Goal: Information Seeking & Learning: Learn about a topic

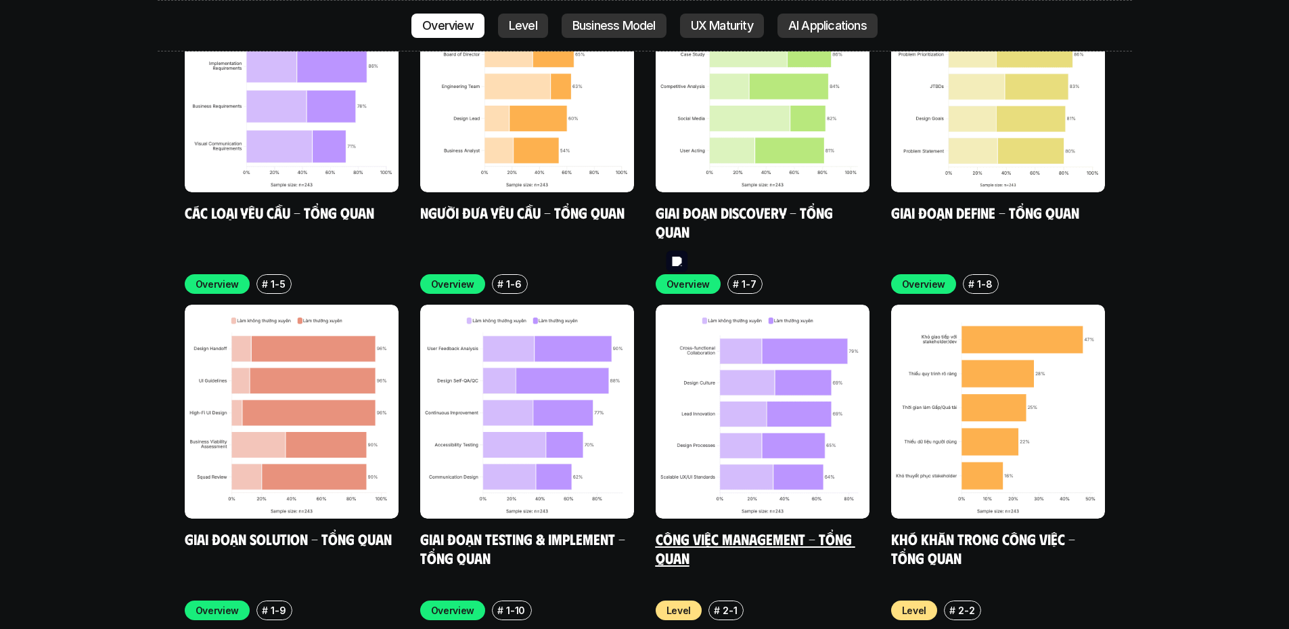
scroll to position [4178, 0]
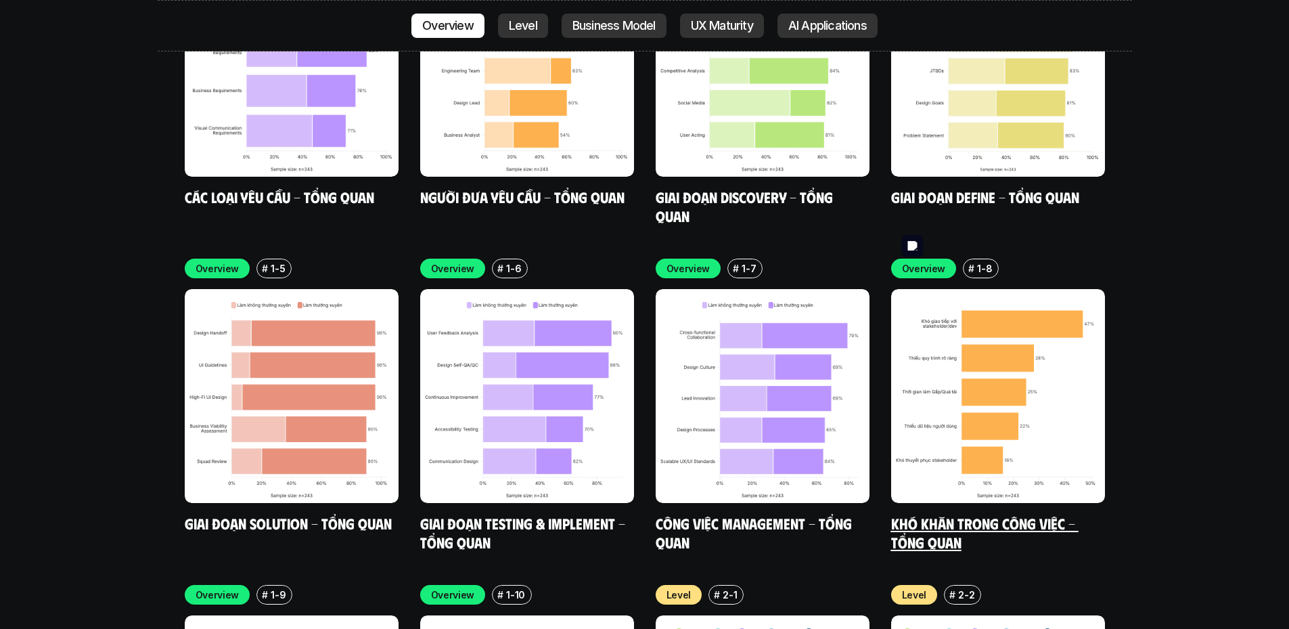
click at [983, 334] on img at bounding box center [998, 396] width 214 height 214
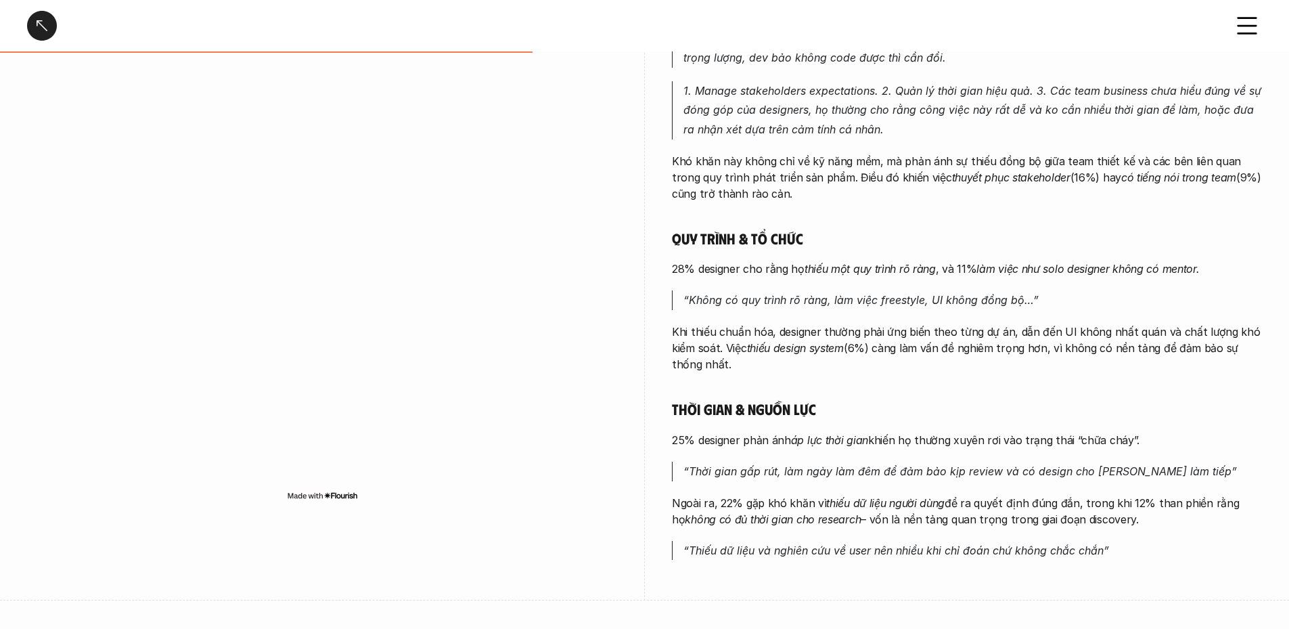
scroll to position [541, 0]
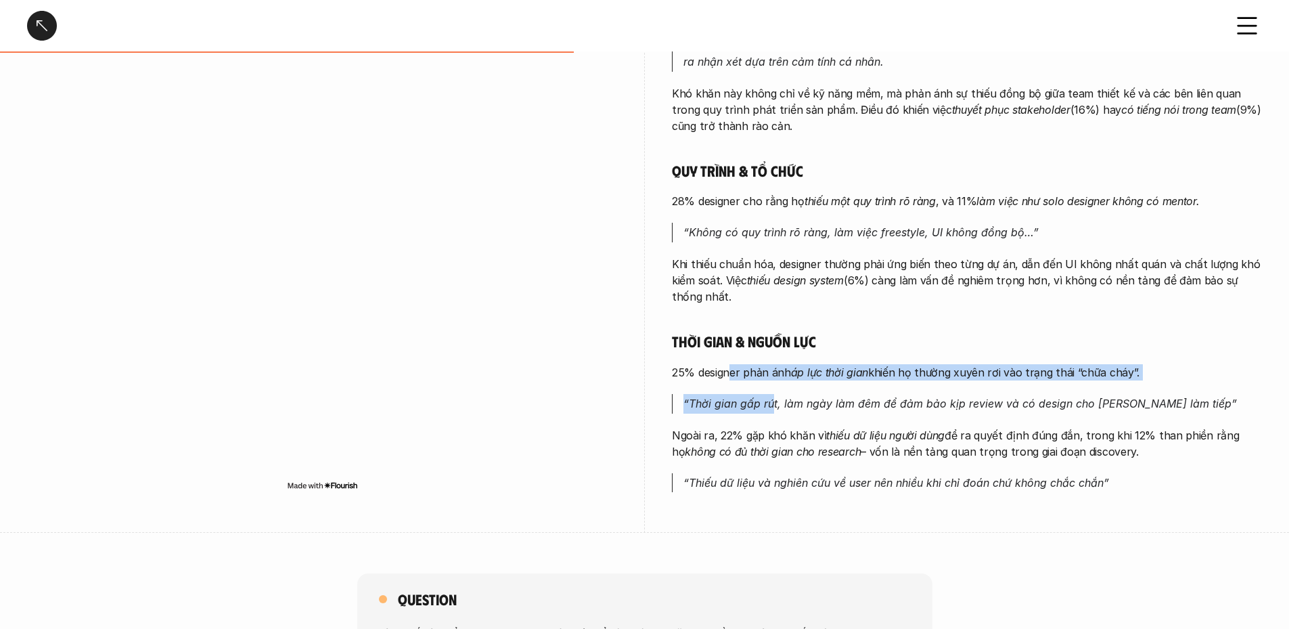
drag, startPoint x: 742, startPoint y: 373, endPoint x: 785, endPoint y: 401, distance: 50.9
click at [785, 401] on div "Phối hợp & giao tiếp 47% designer gặp khó khăn khi [PERSON_NAME] tiếp với stake…" at bounding box center [967, 149] width 590 height 685
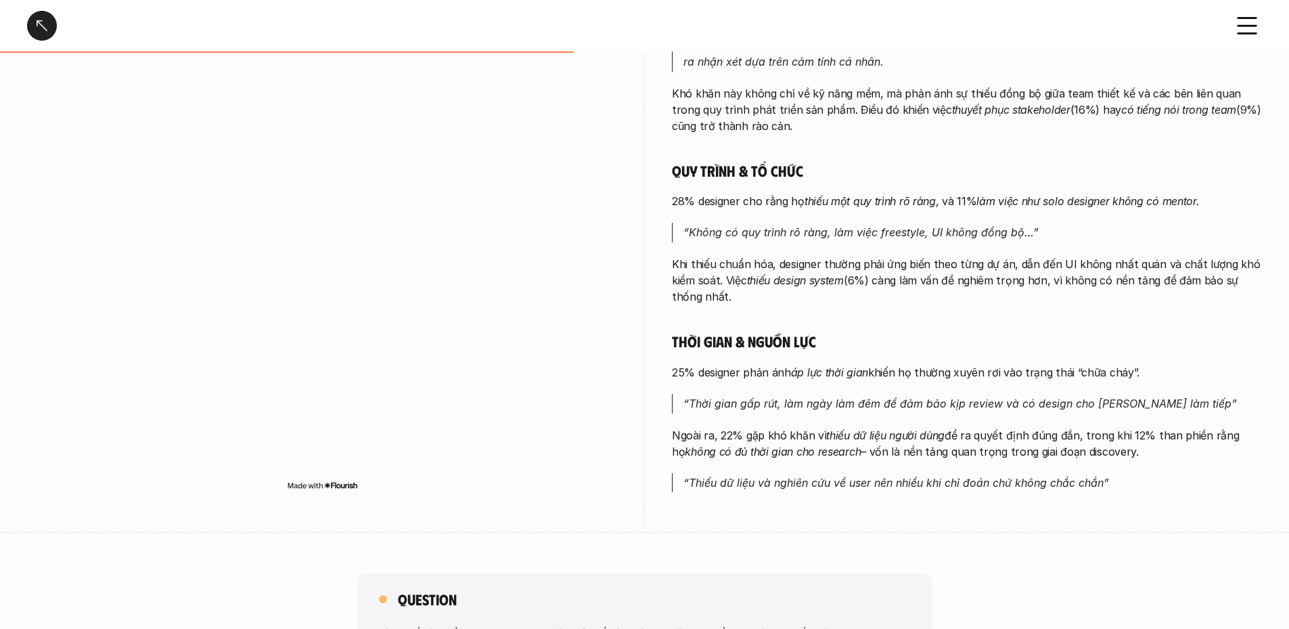
click at [814, 411] on p "“Thời gian gấp rút, làm ngày làm đêm để đảm bảo kịp review và có design cho [PE…" at bounding box center [972, 404] width 579 height 20
click at [818, 411] on p "“Thời gian gấp rút, làm ngày làm đêm để đảm bảo kịp review và có design cho [PE…" at bounding box center [972, 404] width 579 height 20
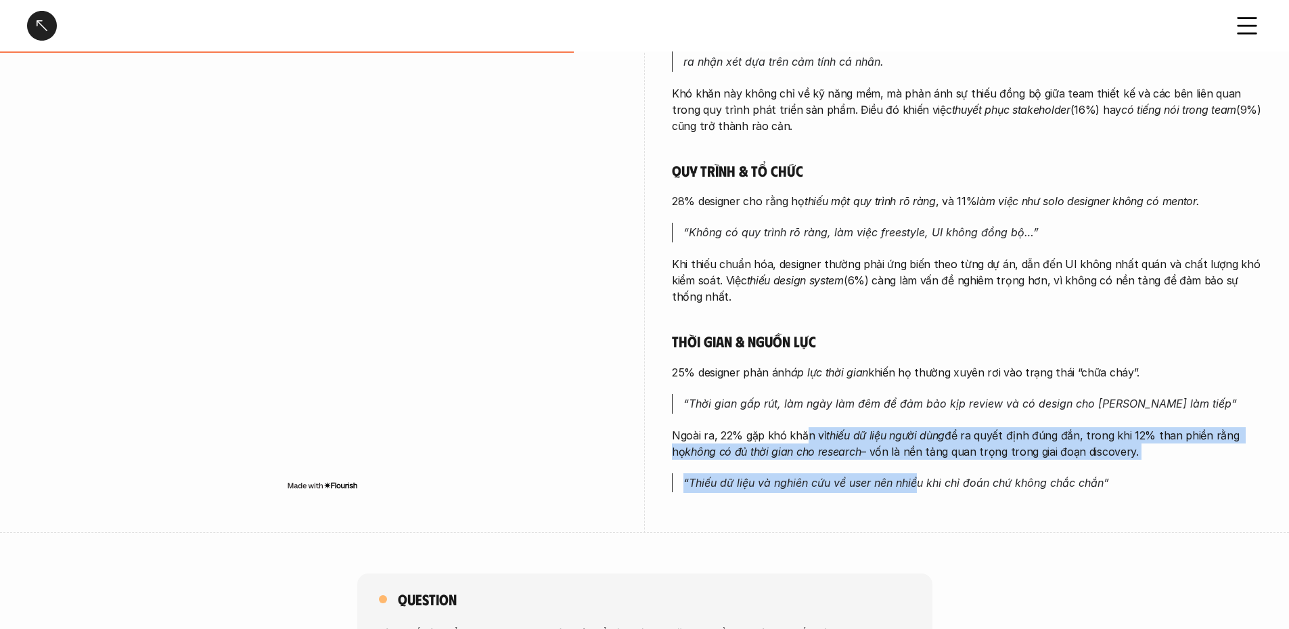
drag, startPoint x: 808, startPoint y: 428, endPoint x: 930, endPoint y: 480, distance: 133.1
click at [929, 480] on div "Phối hợp & giao tiếp 47% designer gặp khó khăn khi [PERSON_NAME] tiếp với stake…" at bounding box center [967, 149] width 590 height 685
click at [928, 480] on em "“Thiếu dữ liệu và nghiên cứu về user nên nhiều khi chỉ đoán chứ không chắc chắn”" at bounding box center [896, 483] width 426 height 14
drag, startPoint x: 799, startPoint y: 421, endPoint x: 1014, endPoint y: 508, distance: 231.3
click at [1014, 508] on div "overview Những khó khăn mà Product Designer gặp phải ít liên quan đến kỹ năng t…" at bounding box center [967, 88] width 590 height 891
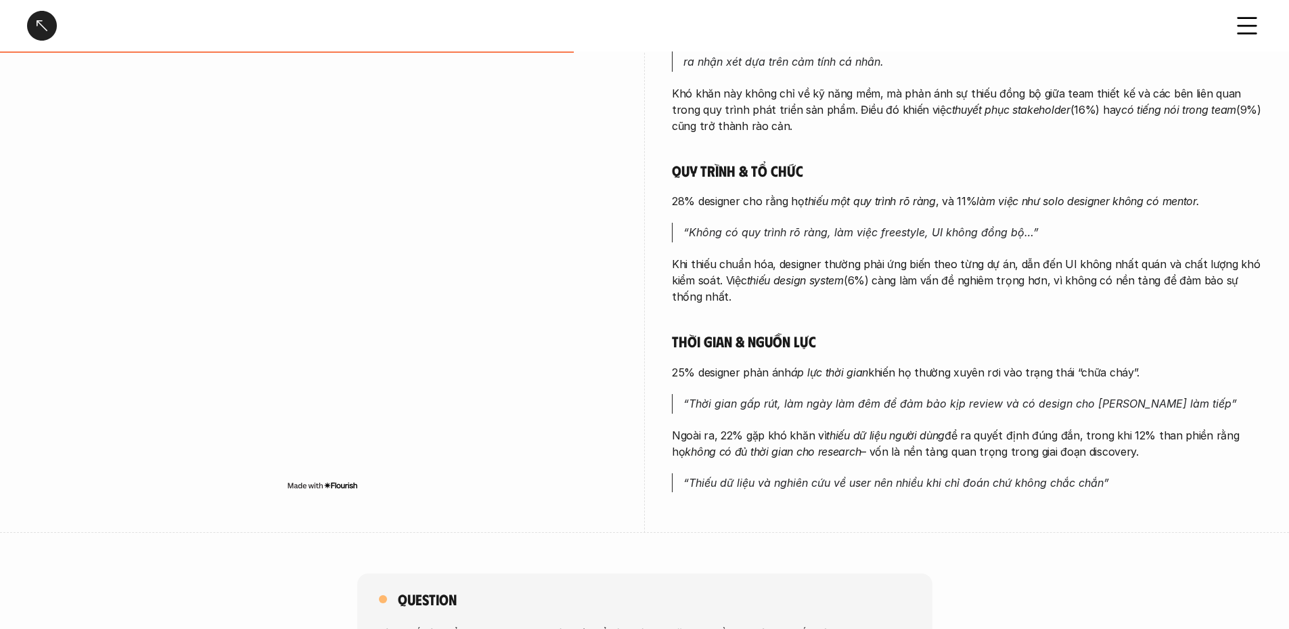
click at [1022, 508] on div "overview Những khó khăn mà Product Designer gặp phải ít liên quan đến kỹ năng t…" at bounding box center [967, 88] width 590 height 891
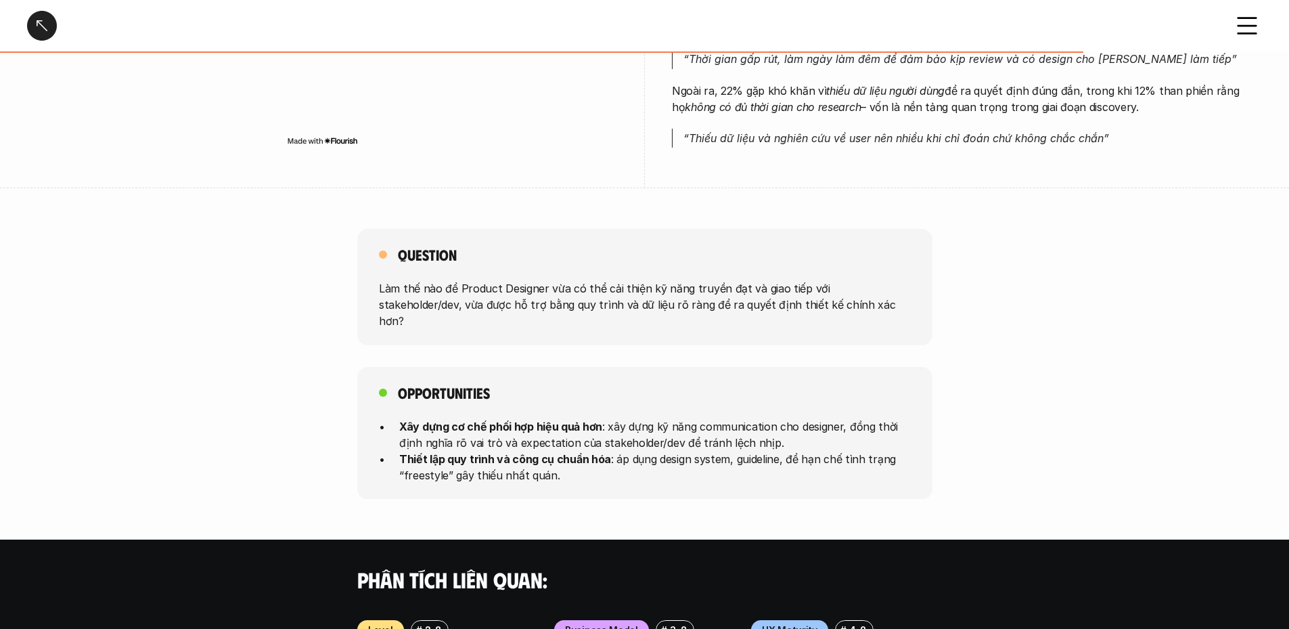
scroll to position [880, 0]
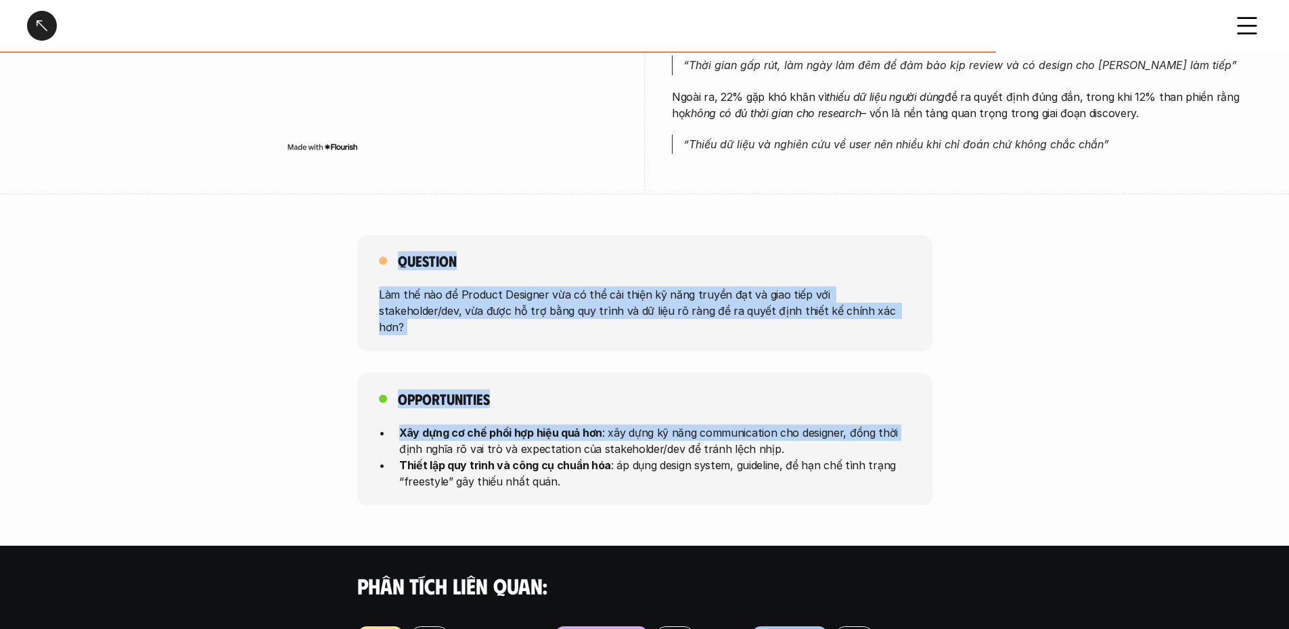
drag, startPoint x: 400, startPoint y: 271, endPoint x: 912, endPoint y: 347, distance: 517.9
click at [911, 347] on div "Question Làm thế nào để Product Designer vừa có thể cải thiện kỹ năng truyền đạ…" at bounding box center [644, 370] width 1289 height 270
click at [922, 317] on div "Question Làm thế nào để Product Designer vừa có thể cải thiện kỹ năng truyền đạ…" at bounding box center [644, 293] width 575 height 116
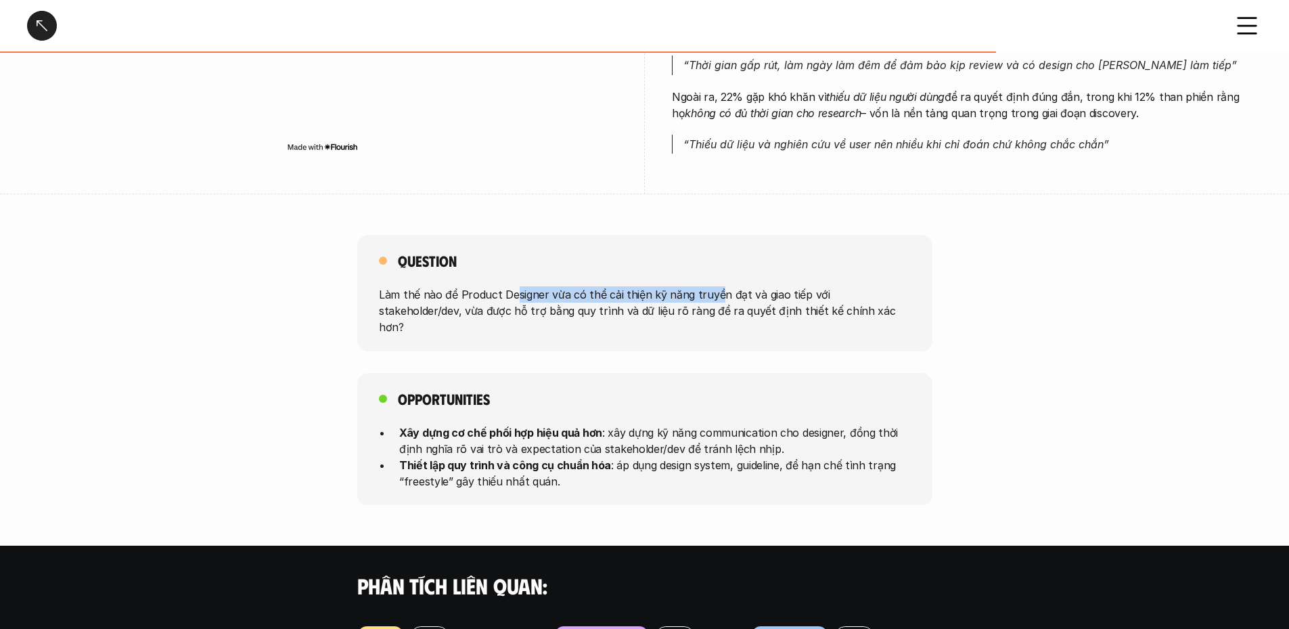
drag, startPoint x: 703, startPoint y: 278, endPoint x: 508, endPoint y: 261, distance: 195.6
click at [508, 261] on div "Question Làm thế nào để Product Designer vừa có thể cải thiện kỹ năng truyền đạ…" at bounding box center [644, 293] width 575 height 116
click at [621, 284] on div "Question Làm thế nào để Product Designer vừa có thể cải thiện kỹ năng truyền đạ…" at bounding box center [644, 293] width 575 height 116
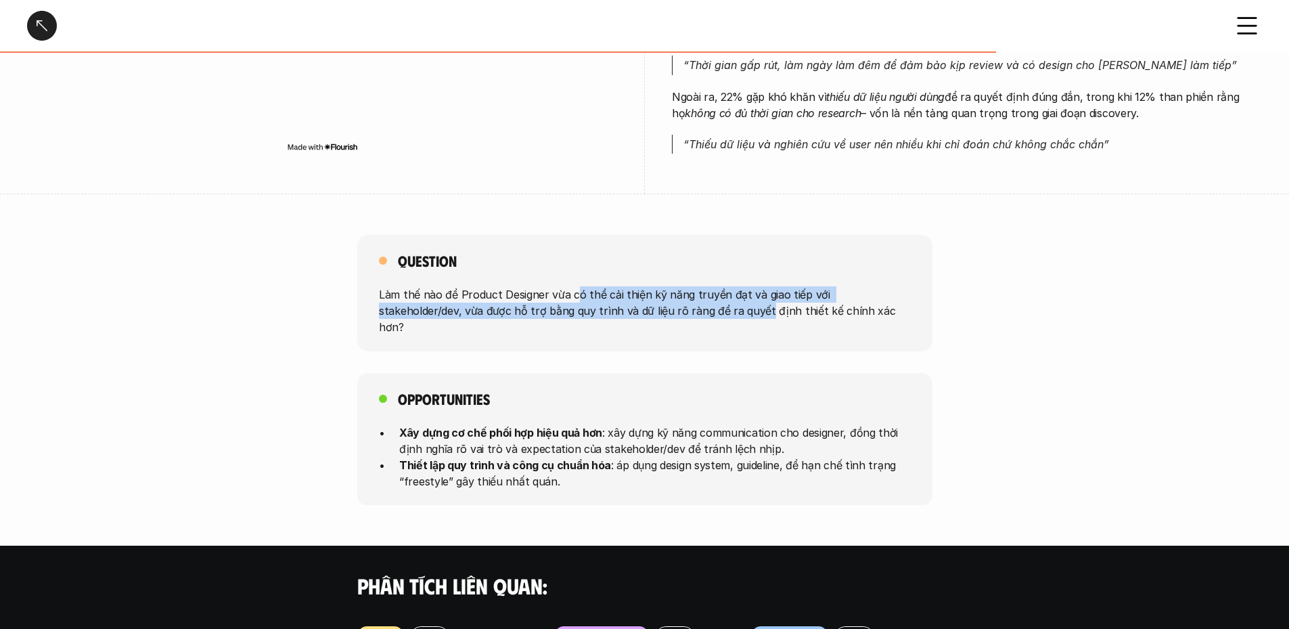
drag, startPoint x: 585, startPoint y: 286, endPoint x: 777, endPoint y: 346, distance: 201.4
click at [744, 341] on div "Question Làm thế nào để Product Designer vừa có thể cải thiện kỹ năng truyền đạ…" at bounding box center [644, 370] width 1289 height 270
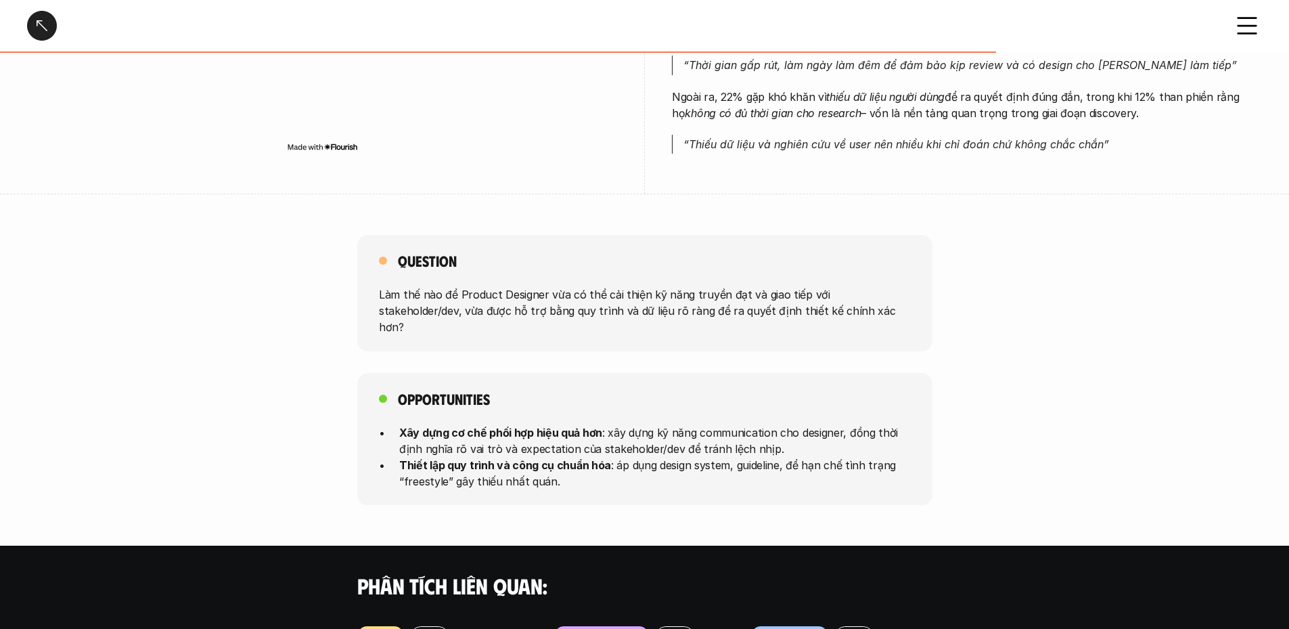
click at [778, 346] on div "Question Làm thế nào để Product Designer vừa có thể cải thiện kỹ năng truyền đạ…" at bounding box center [644, 370] width 1289 height 270
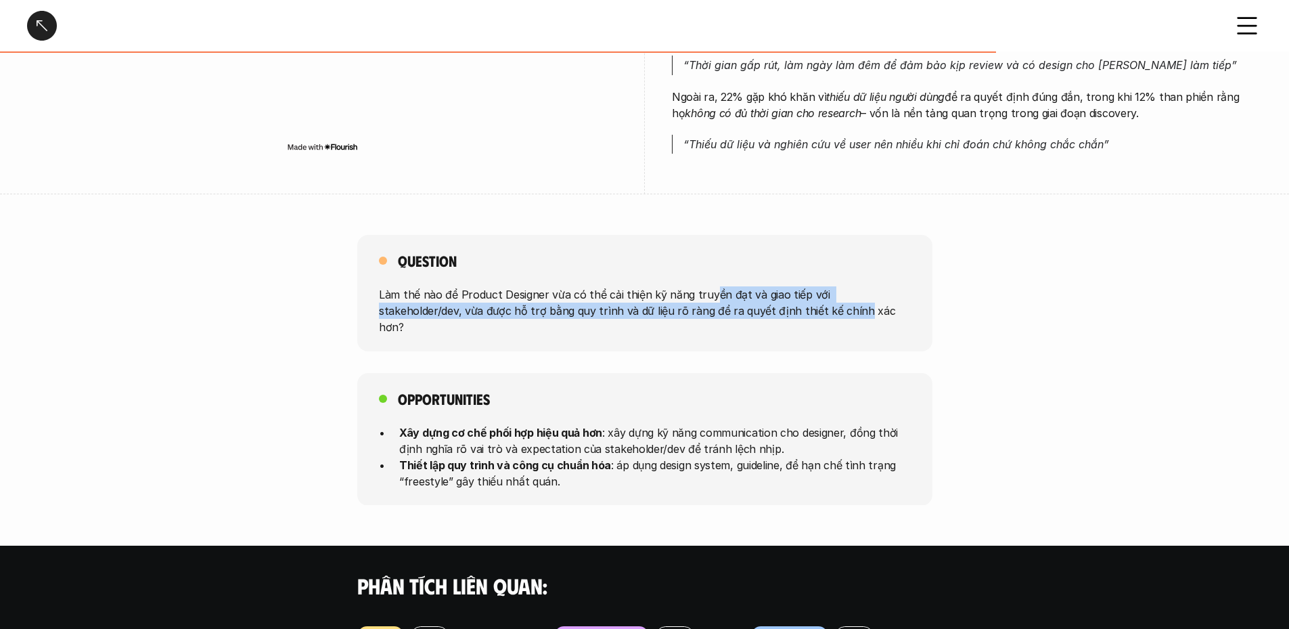
drag, startPoint x: 722, startPoint y: 296, endPoint x: 840, endPoint y: 351, distance: 129.6
click at [795, 327] on div "Question Làm thế nào để Product Designer vừa có thể cải thiện kỹ năng truyền đạ…" at bounding box center [644, 293] width 575 height 116
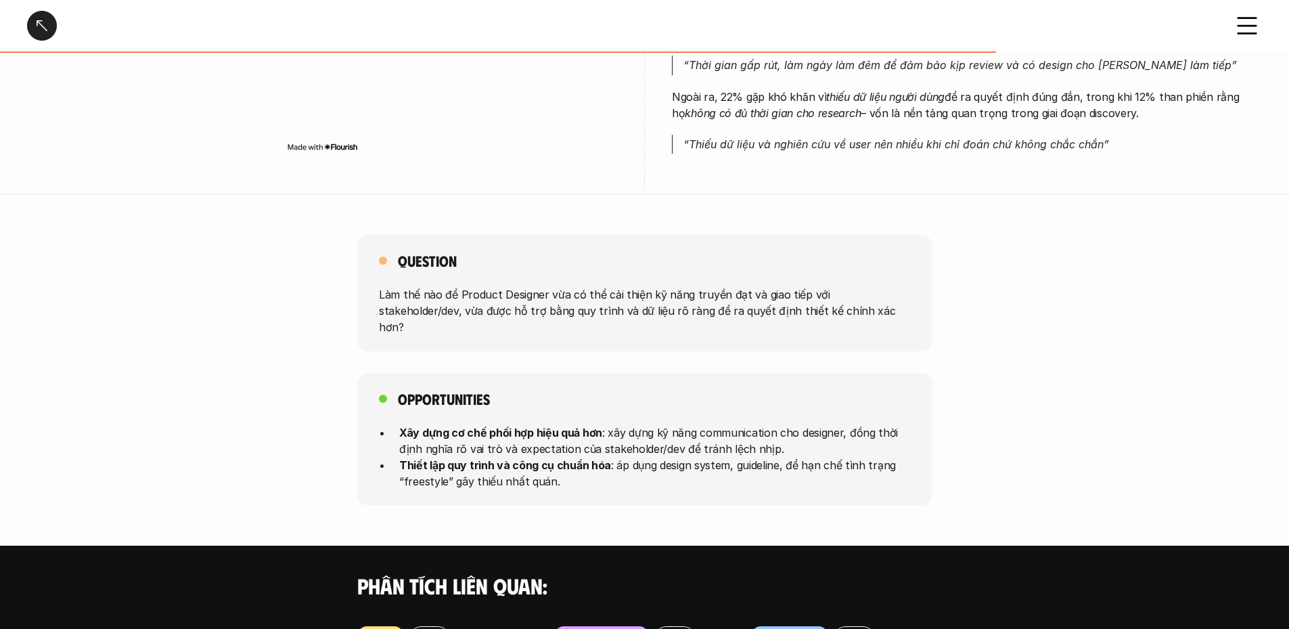
drag, startPoint x: 845, startPoint y: 353, endPoint x: 675, endPoint y: 407, distance: 178.5
click at [842, 355] on div "Question Làm thế nào để Product Designer vừa có thể cải thiện kỹ năng truyền đạ…" at bounding box center [644, 370] width 1289 height 270
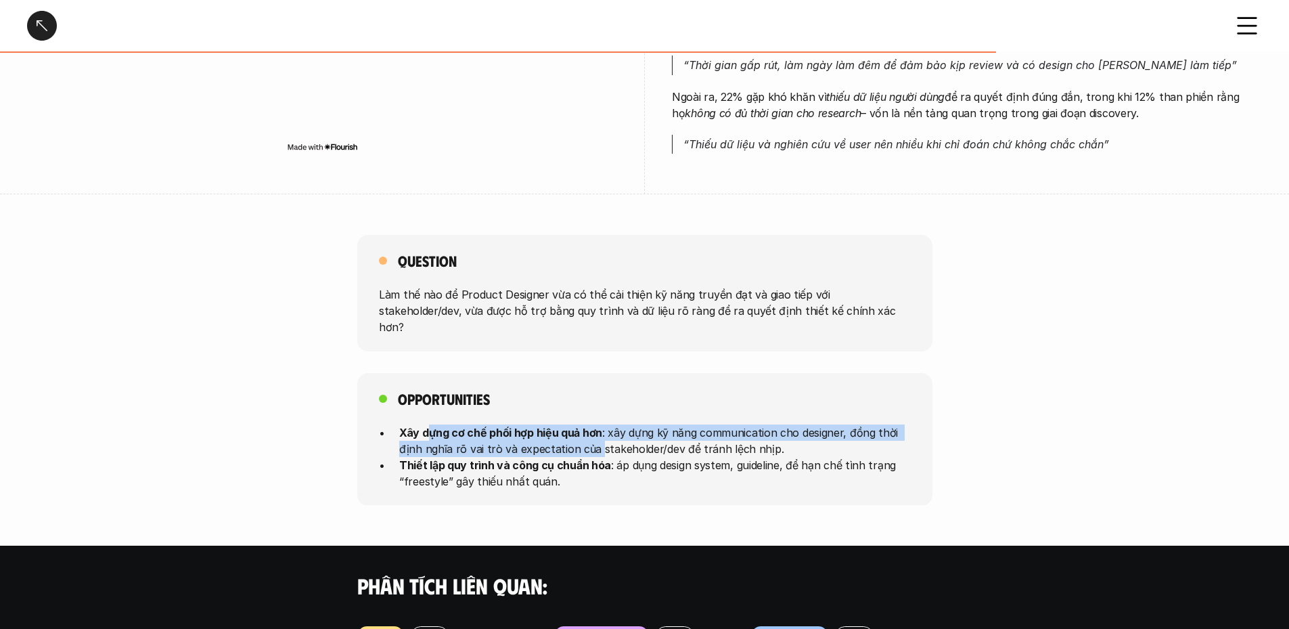
drag, startPoint x: 480, startPoint y: 401, endPoint x: 635, endPoint y: 436, distance: 158.9
click at [622, 433] on div "Opportunities Xây dựng cơ chế phối hợp hiệu quả hơn : xây dựng kỹ năng communic…" at bounding box center [644, 439] width 575 height 133
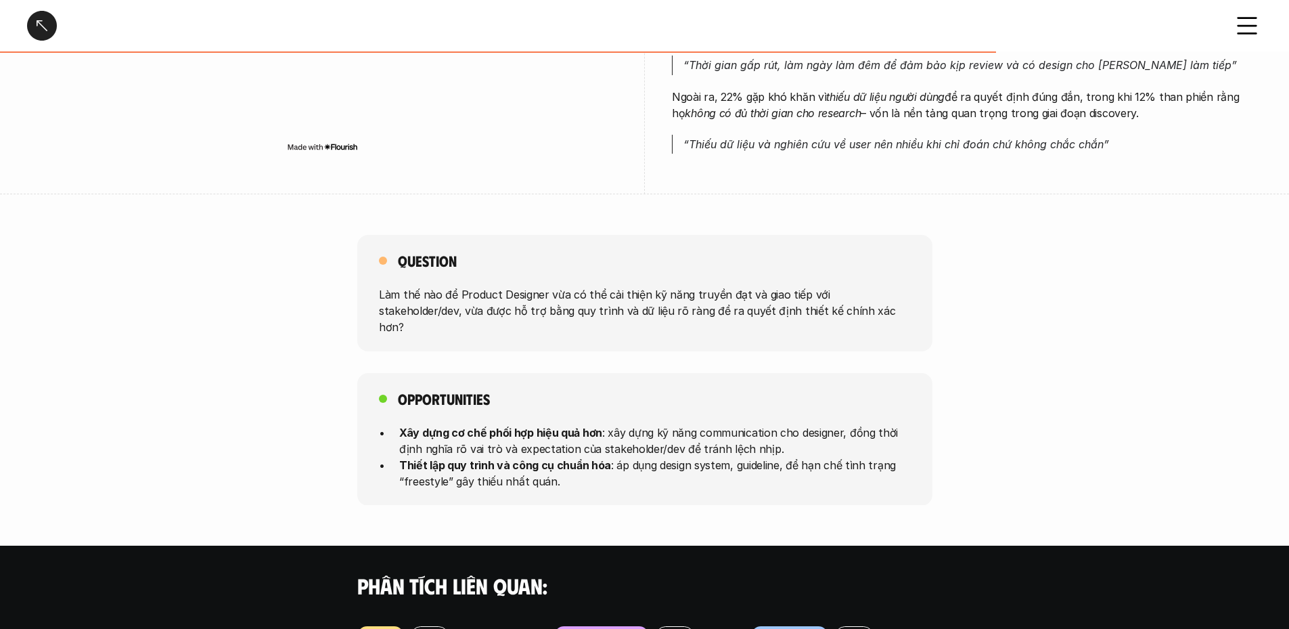
click at [635, 436] on p "Xây dựng cơ chế phối hợp hiệu quả hơn : xây dựng kỹ năng communication cho desi…" at bounding box center [655, 440] width 512 height 32
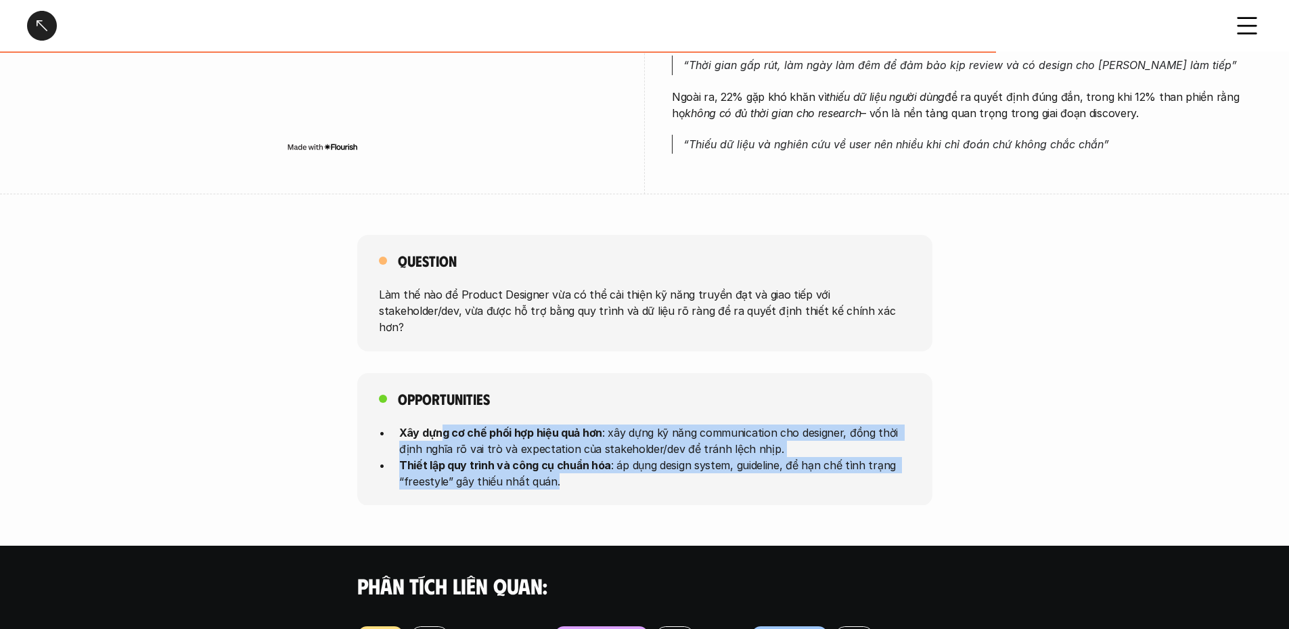
drag, startPoint x: 505, startPoint y: 415, endPoint x: 666, endPoint y: 464, distance: 167.6
click at [663, 464] on div "Opportunities Xây dựng cơ chế phối hợp hiệu quả hơn : xây dựng kỹ năng communic…" at bounding box center [644, 439] width 575 height 133
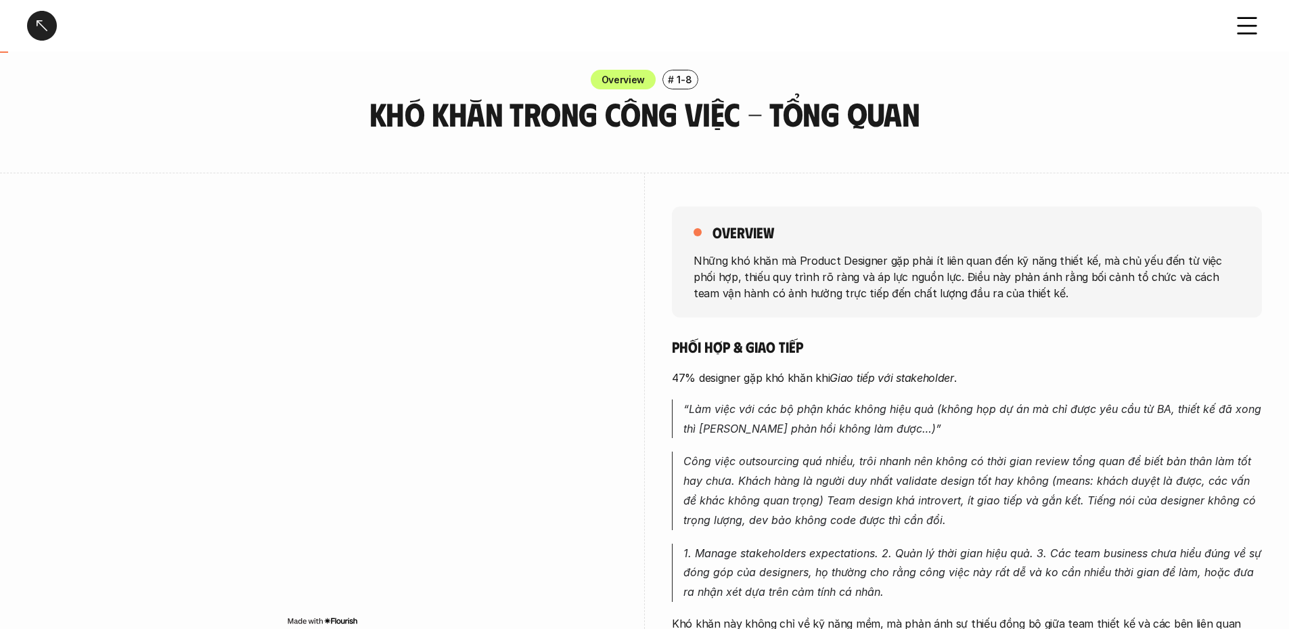
scroll to position [0, 0]
